Goal: Communication & Community: Participate in discussion

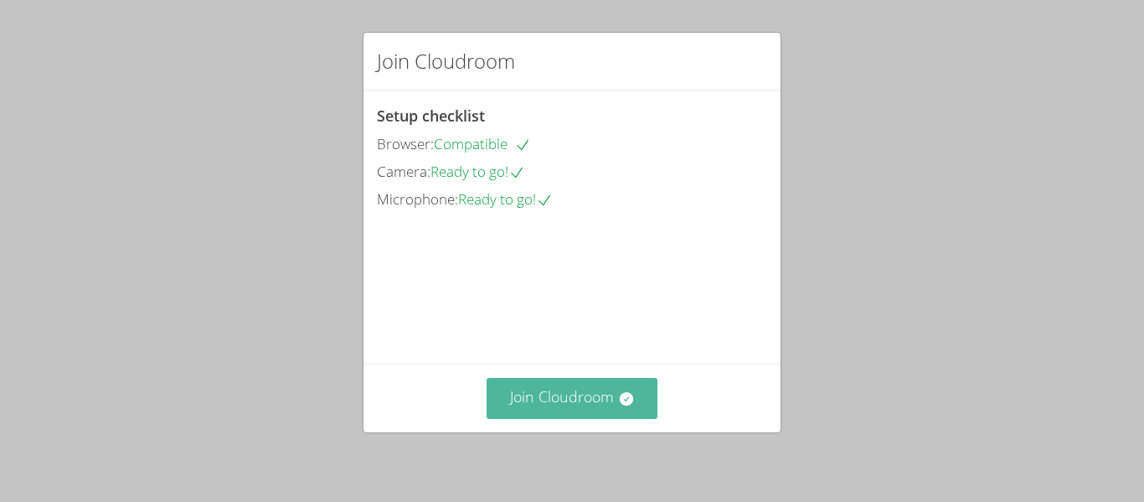
click at [591, 407] on button "Join Cloudroom" at bounding box center [573, 398] width 172 height 41
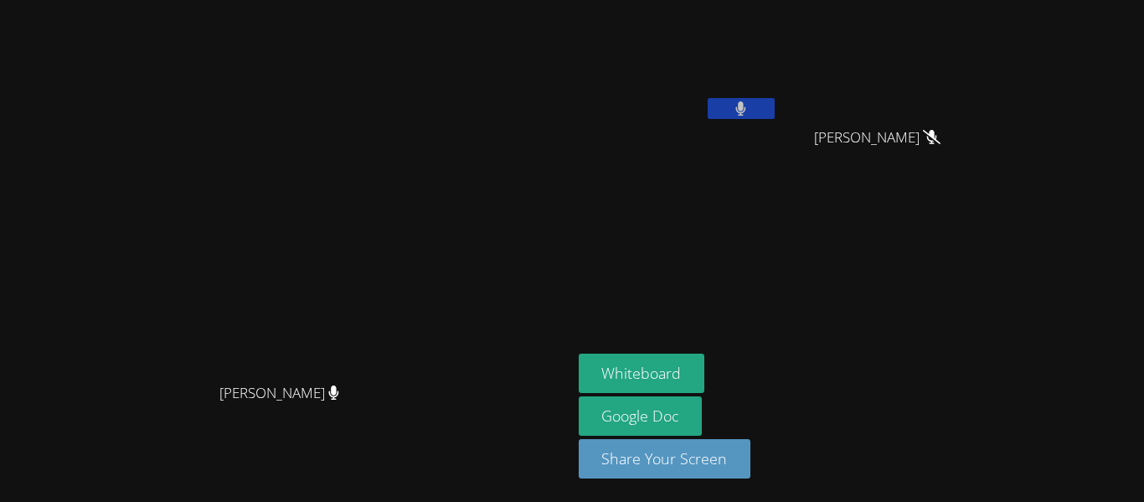
click at [775, 104] on button at bounding box center [741, 108] width 67 height 21
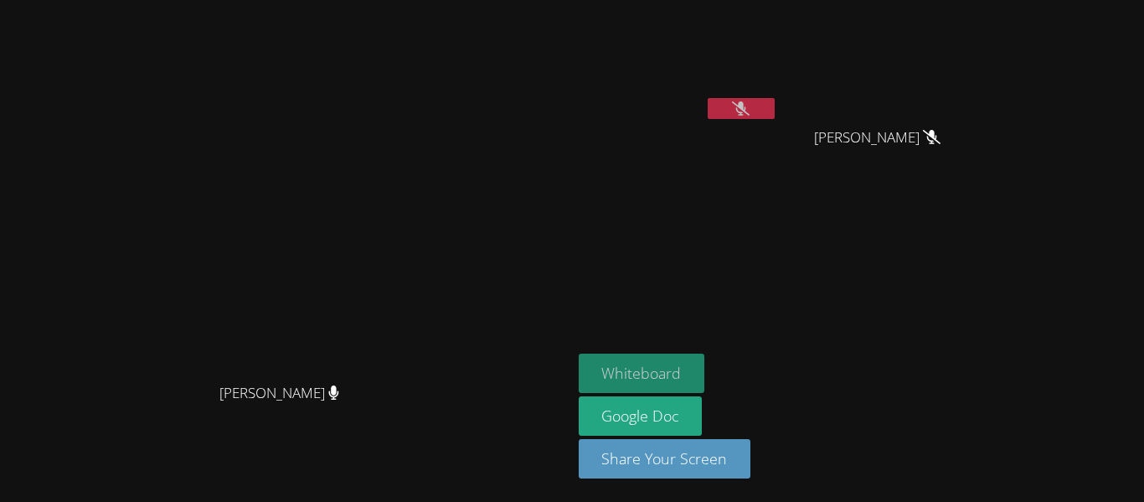
click at [705, 384] on button "Whiteboard" at bounding box center [642, 372] width 126 height 39
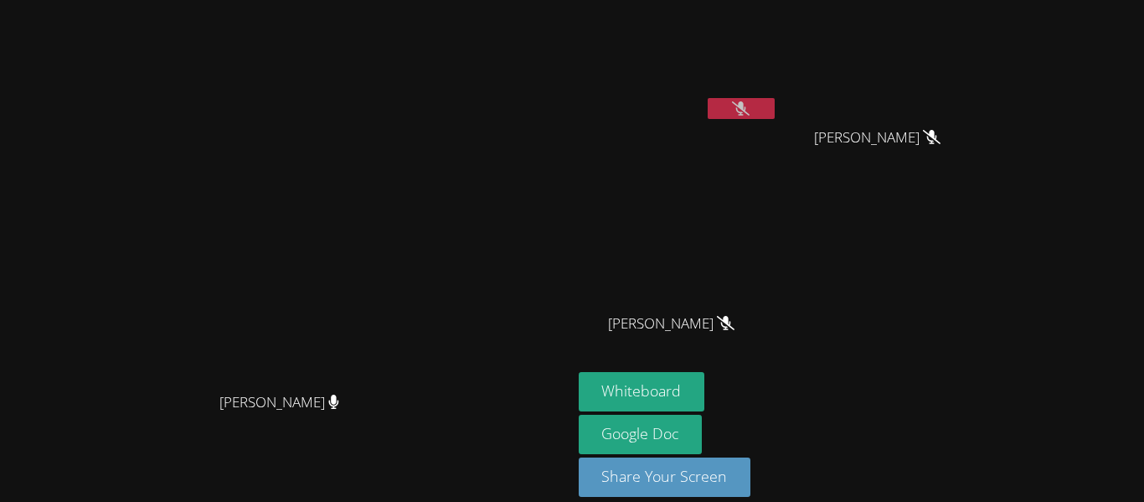
click at [750, 108] on icon at bounding box center [741, 108] width 18 height 14
click at [775, 113] on button at bounding box center [741, 108] width 67 height 21
click at [750, 107] on icon at bounding box center [741, 108] width 18 height 14
click at [746, 107] on icon at bounding box center [741, 108] width 10 height 14
click at [775, 117] on button at bounding box center [741, 108] width 67 height 21
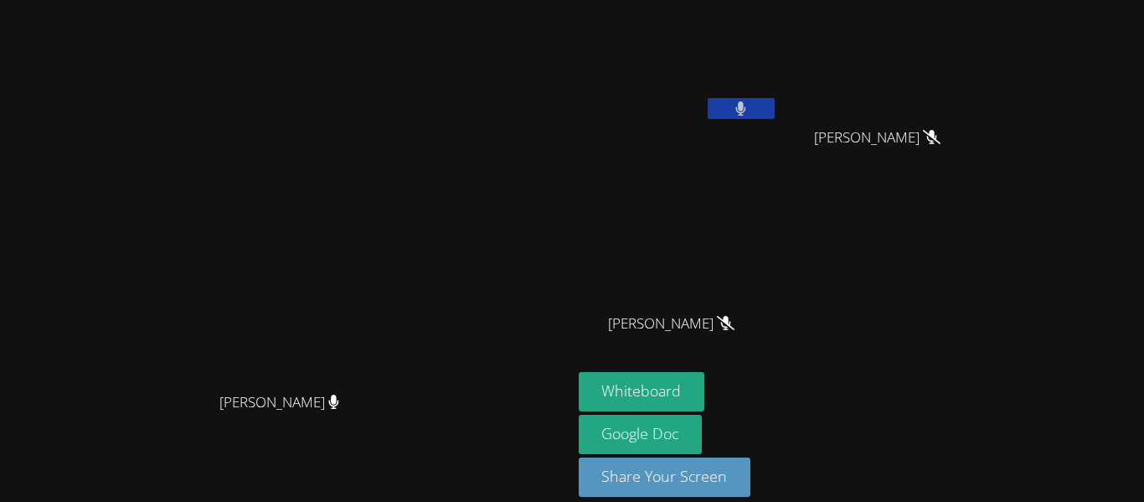
click at [775, 118] on button at bounding box center [741, 108] width 67 height 21
click at [750, 114] on icon at bounding box center [741, 108] width 18 height 14
click at [746, 110] on icon at bounding box center [741, 108] width 10 height 14
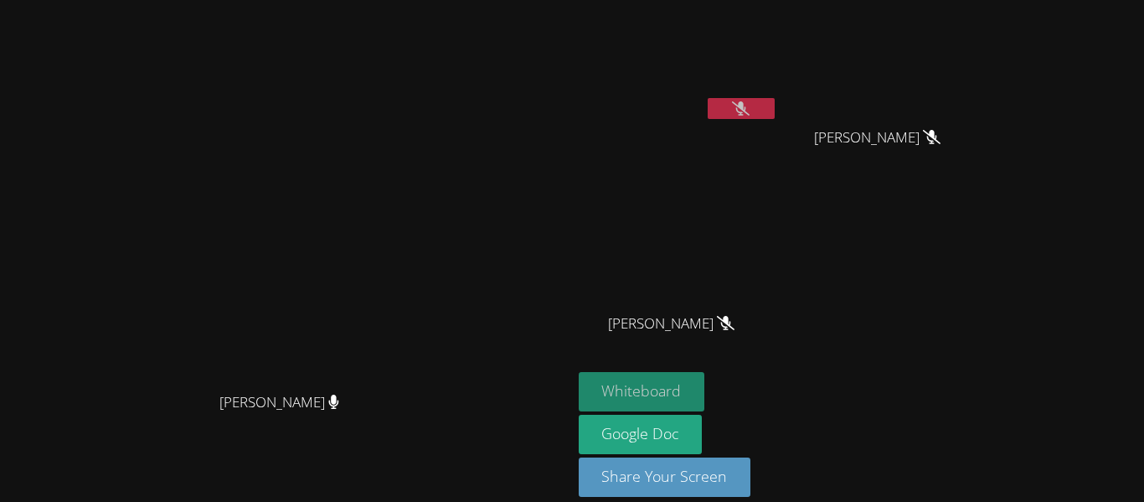
click at [705, 394] on button "Whiteboard" at bounding box center [642, 391] width 126 height 39
click at [750, 111] on icon at bounding box center [741, 108] width 18 height 14
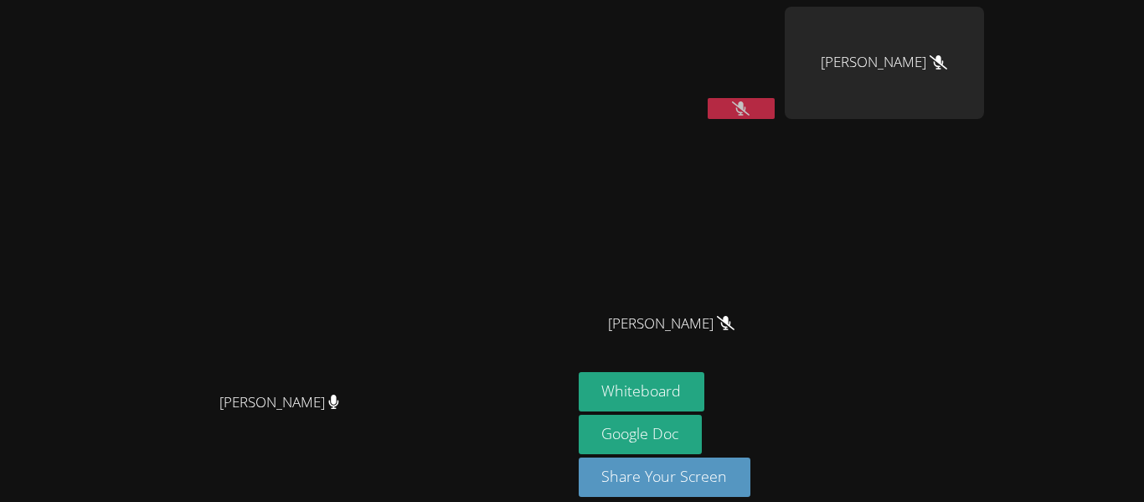
click at [750, 106] on icon at bounding box center [741, 108] width 18 height 14
click at [775, 109] on button at bounding box center [741, 108] width 67 height 21
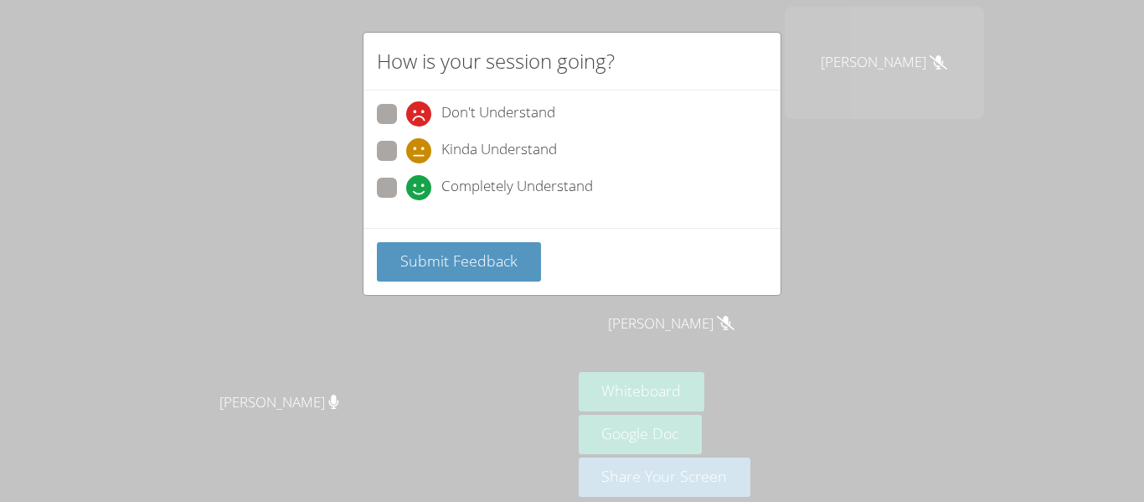
click at [503, 182] on span "Completely Understand" at bounding box center [517, 187] width 152 height 25
click at [420, 182] on input "Completely Understand" at bounding box center [413, 185] width 14 height 14
radio input "true"
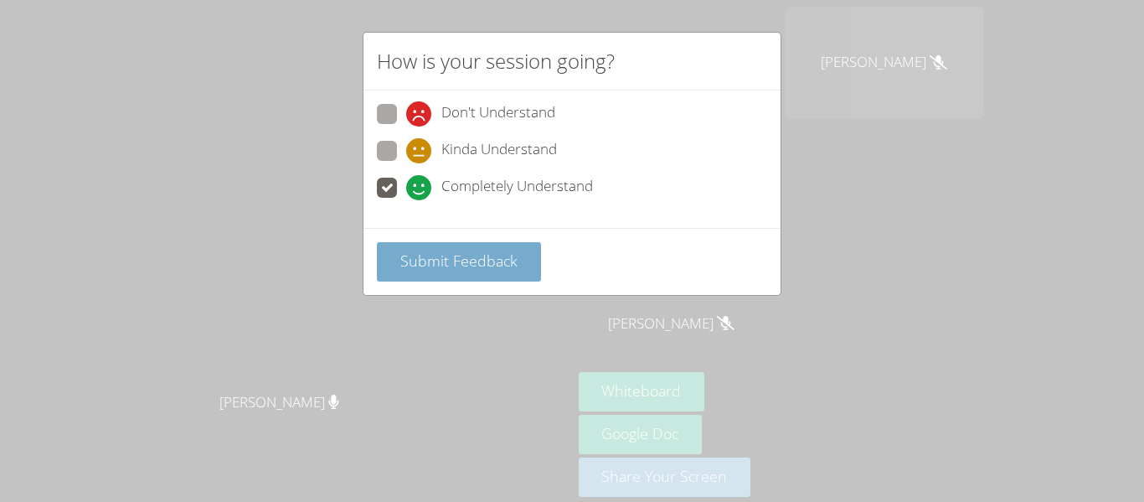
click at [488, 262] on span "Submit Feedback" at bounding box center [458, 260] width 117 height 20
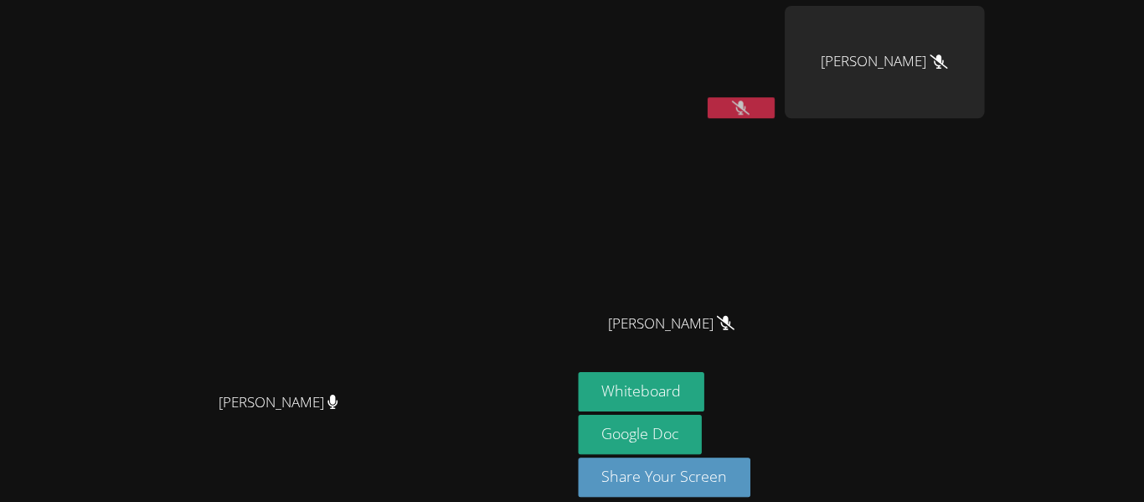
click at [750, 106] on icon at bounding box center [741, 108] width 18 height 14
click at [984, 394] on div "Whiteboard Google Doc Share Your Screen" at bounding box center [781, 441] width 405 height 138
click at [775, 102] on button at bounding box center [741, 108] width 67 height 21
click at [750, 108] on icon at bounding box center [741, 108] width 18 height 14
click at [746, 108] on icon at bounding box center [741, 108] width 10 height 14
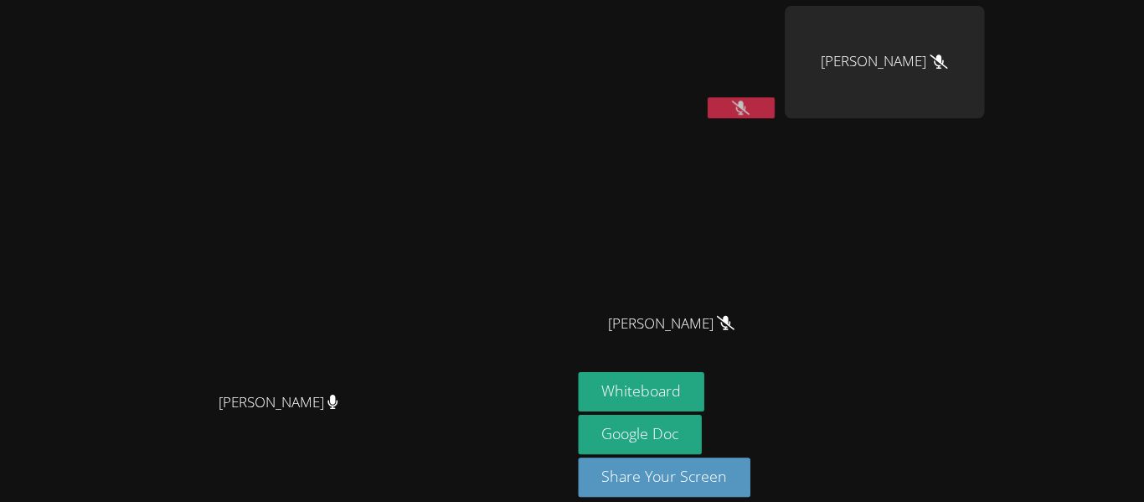
click at [750, 108] on icon at bounding box center [741, 108] width 18 height 14
click at [746, 108] on icon at bounding box center [741, 108] width 10 height 14
click at [778, 92] on video at bounding box center [678, 63] width 199 height 112
click at [775, 109] on button at bounding box center [741, 108] width 67 height 21
